Goal: Use online tool/utility: Utilize a website feature to perform a specific function

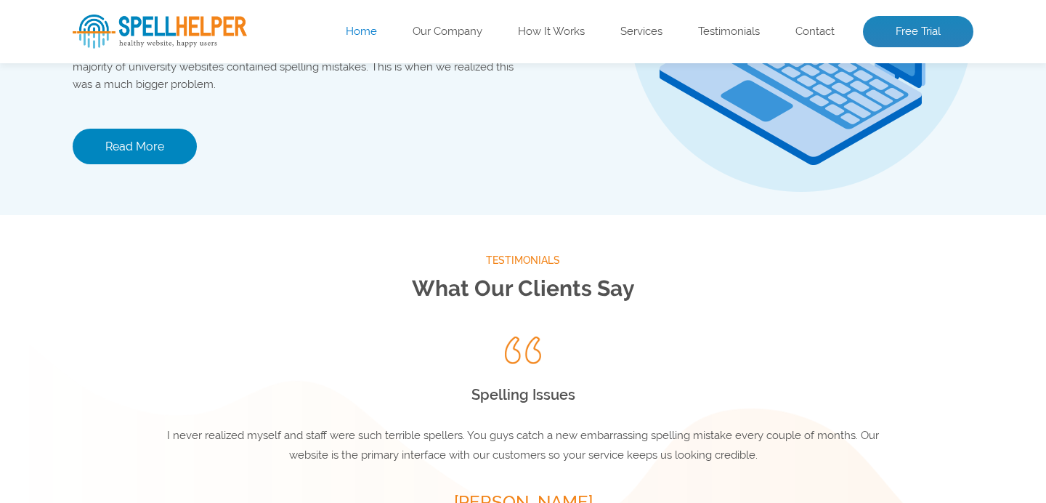
scroll to position [2115, 0]
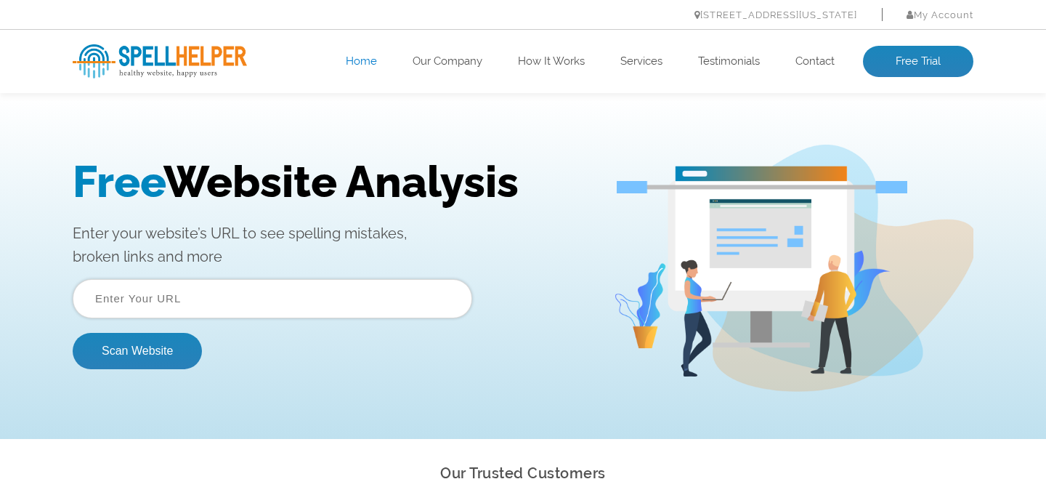
click at [272, 303] on input "text" at bounding box center [273, 298] width 400 height 39
type input "elitestatus.run/"
click at [177, 355] on button "Scan Website" at bounding box center [137, 351] width 129 height 36
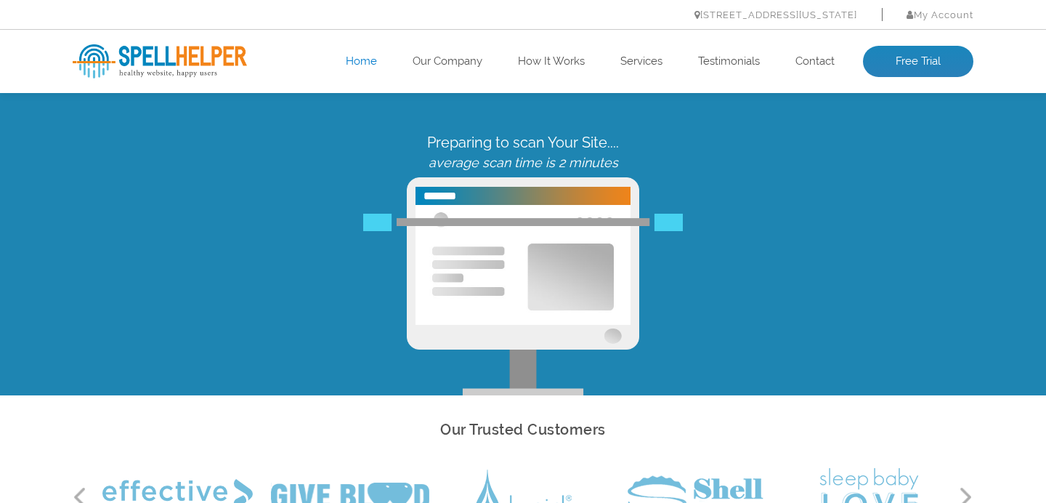
scroll to position [24, 0]
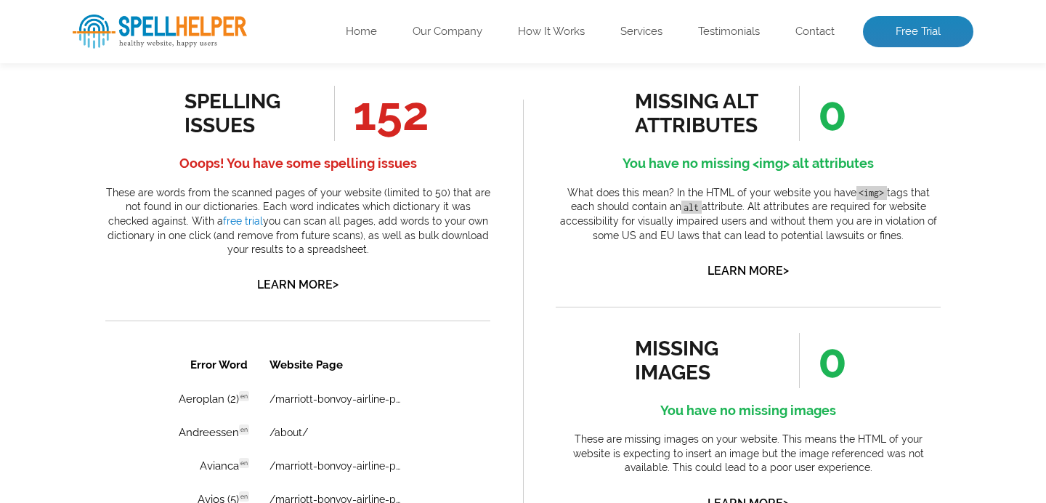
scroll to position [781, 0]
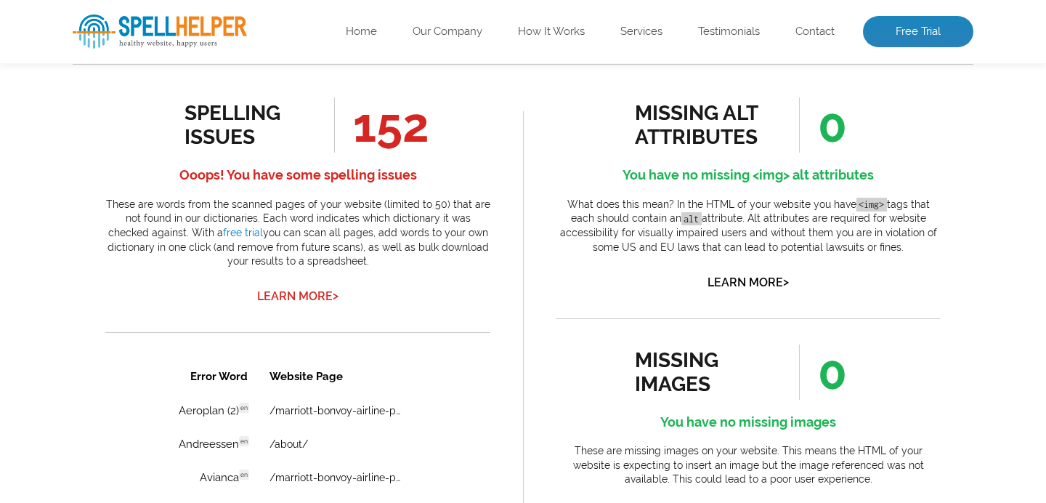
click at [301, 296] on link "Learn More >" at bounding box center [297, 296] width 81 height 14
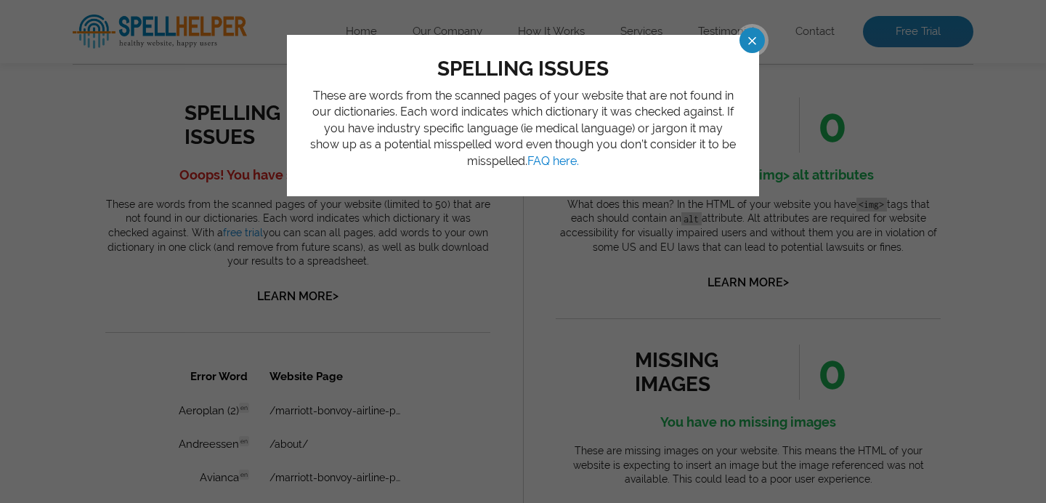
click at [744, 44] on span at bounding box center [738, 40] width 25 height 25
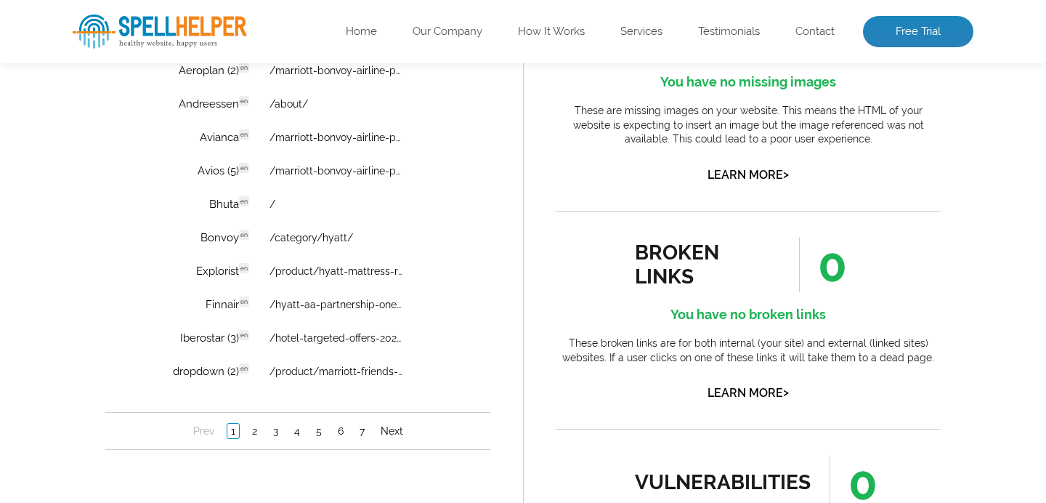
scroll to position [1260, 0]
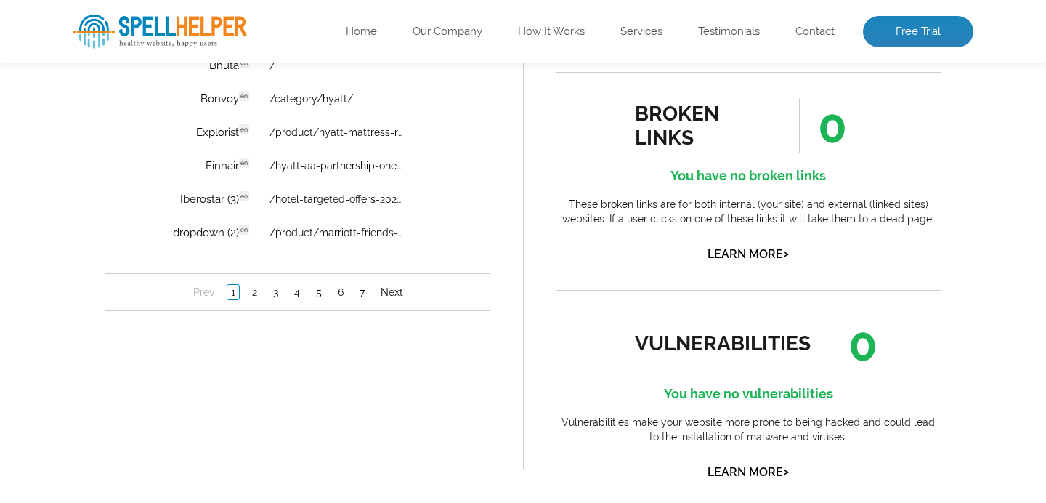
click at [245, 284] on nav "Prev 1 2 3 4 5 6 7 Next" at bounding box center [297, 293] width 385 height 38
click at [249, 293] on link "2" at bounding box center [254, 292] width 12 height 15
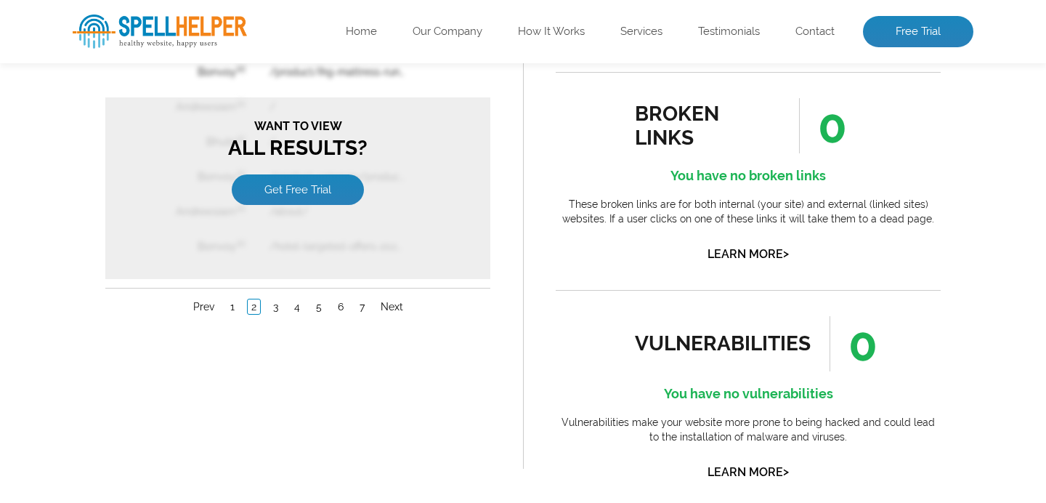
scroll to position [1144, 0]
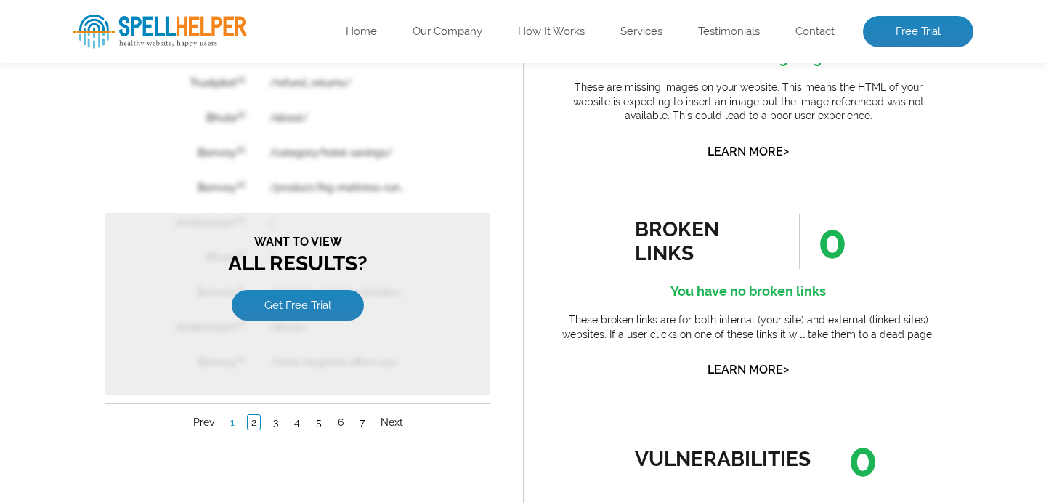
click at [235, 416] on link "1" at bounding box center [233, 423] width 12 height 15
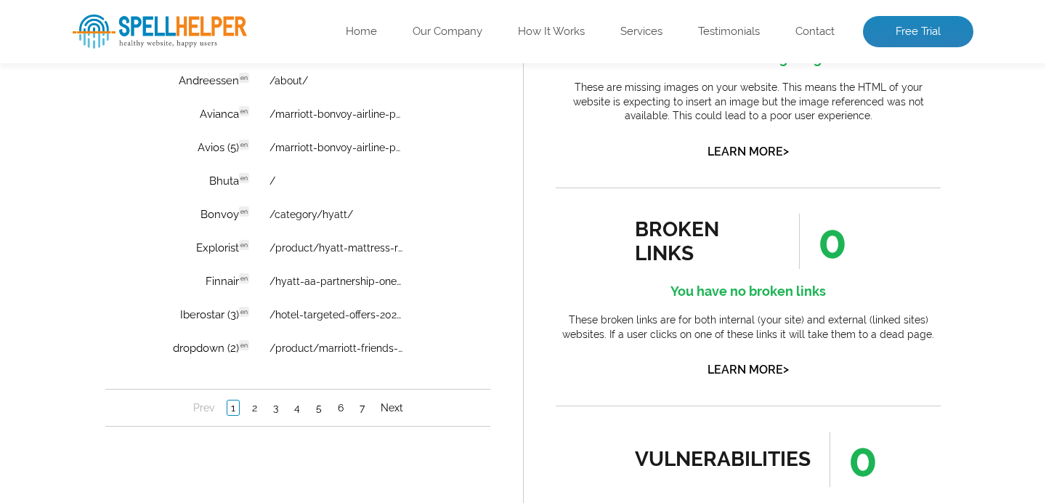
scroll to position [0, 0]
